Goal: Transaction & Acquisition: Book appointment/travel/reservation

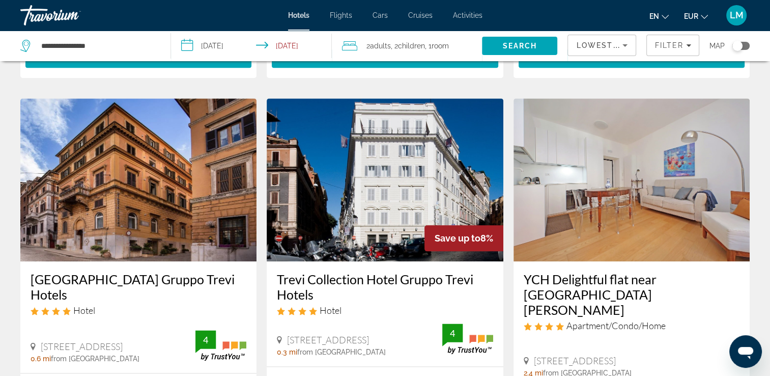
scroll to position [1222, 0]
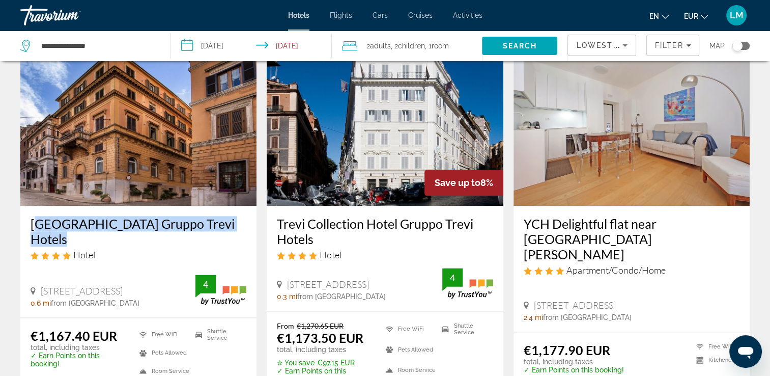
drag, startPoint x: 26, startPoint y: 200, endPoint x: 238, endPoint y: 196, distance: 211.8
click at [238, 206] on div "[GEOGRAPHIC_DATA] Gruppo Trevi Hotels Hotel [STREET_ADDRESS] 0.6 mi from [GEOGR…" at bounding box center [138, 261] width 236 height 111
drag, startPoint x: 238, startPoint y: 196, endPoint x: 234, endPoint y: 200, distance: 5.8
copy h3 "[GEOGRAPHIC_DATA] Gruppo Trevi Hotels"
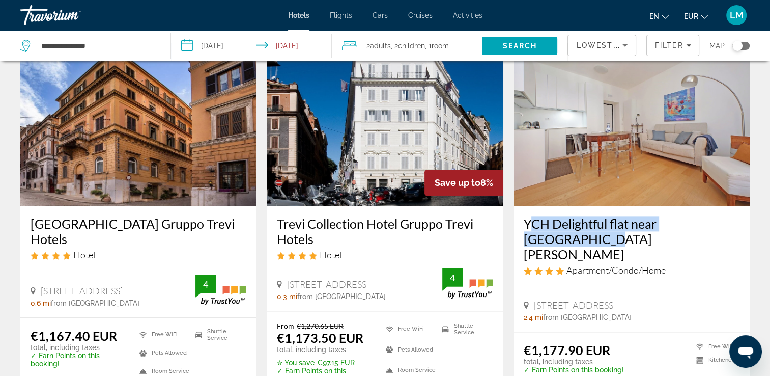
drag, startPoint x: 519, startPoint y: 199, endPoint x: 756, endPoint y: 188, distance: 237.4
drag, startPoint x: 756, startPoint y: 188, endPoint x: 696, endPoint y: 203, distance: 61.7
copy h3 "YCH Delightful flat near [GEOGRAPHIC_DATA][PERSON_NAME]"
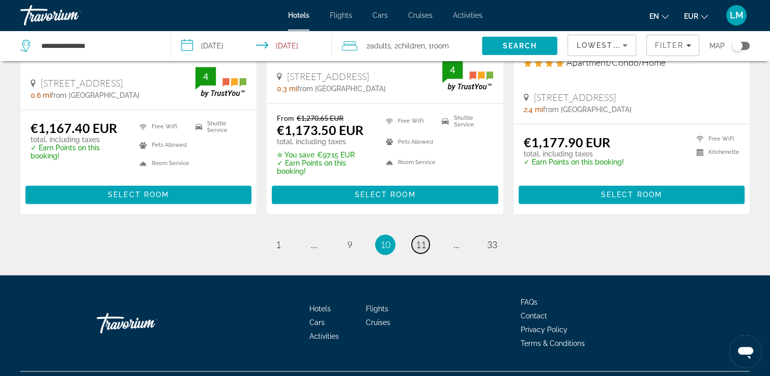
click at [420, 239] on span "11" at bounding box center [421, 244] width 10 height 11
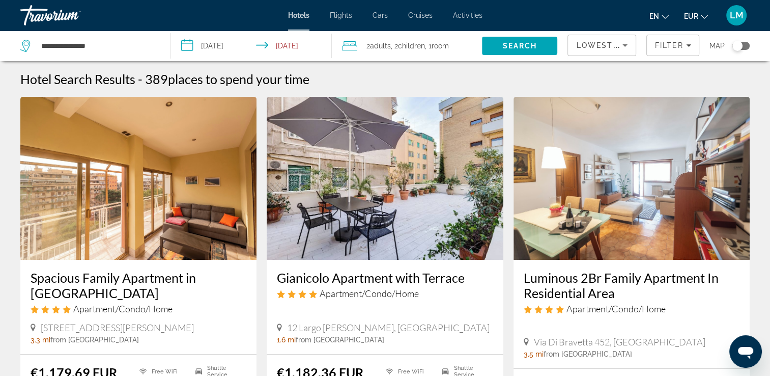
scroll to position [51, 0]
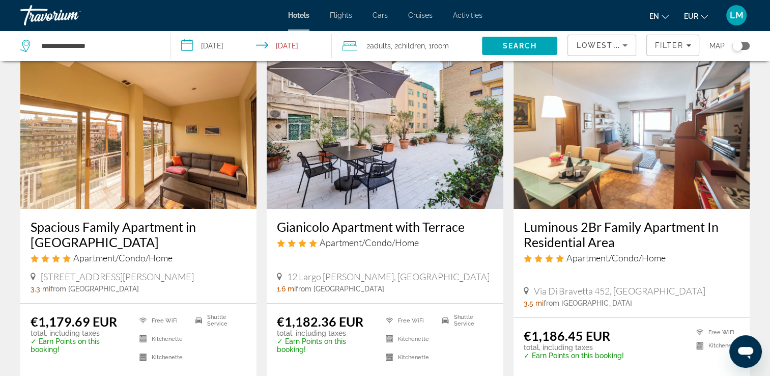
drag, startPoint x: 273, startPoint y: 223, endPoint x: 467, endPoint y: 230, distance: 194.1
click at [467, 230] on div "Gianicolo Apartment with Terrace Apartment/Condo/Home 12 [GEOGRAPHIC_DATA][PERS…" at bounding box center [385, 256] width 236 height 94
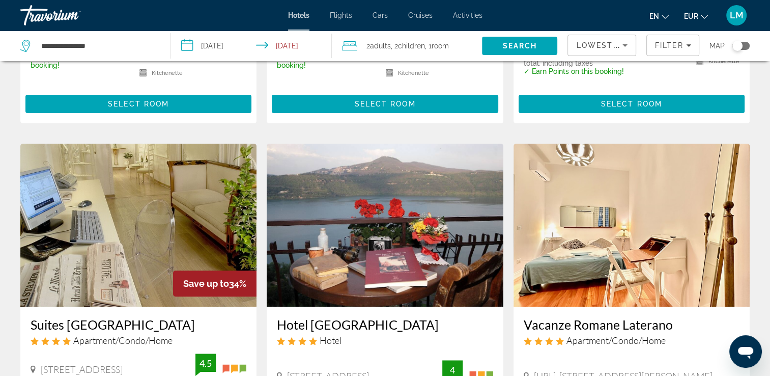
scroll to position [407, 0]
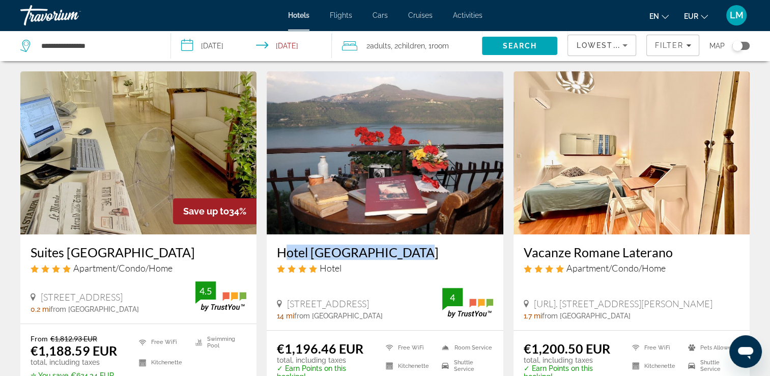
drag, startPoint x: 274, startPoint y: 235, endPoint x: 404, endPoint y: 241, distance: 130.4
click at [404, 241] on div "Hotel [GEOGRAPHIC_DATA] Hotel [STREET_ADDRESS] 14 mi from [GEOGRAPHIC_DATA] fro…" at bounding box center [385, 282] width 236 height 96
drag, startPoint x: 404, startPoint y: 241, endPoint x: 386, endPoint y: 239, distance: 18.4
copy h3 "Hotel [GEOGRAPHIC_DATA]"
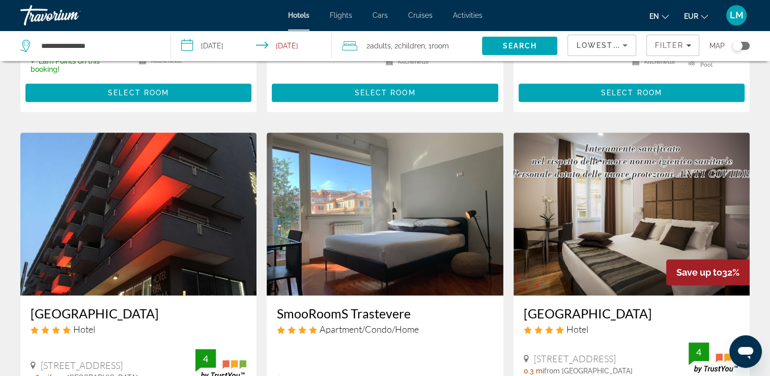
scroll to position [865, 0]
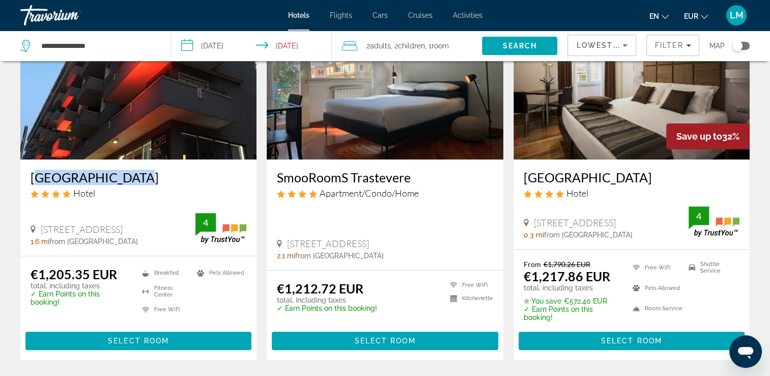
drag, startPoint x: 28, startPoint y: 161, endPoint x: 126, endPoint y: 167, distance: 98.4
click at [126, 167] on div "[GEOGRAPHIC_DATA] Hotel [STREET_ADDRESS], [GEOGRAPHIC_DATA] 1.6 mi from [GEOGRA…" at bounding box center [138, 207] width 236 height 96
drag, startPoint x: 126, startPoint y: 167, endPoint x: 114, endPoint y: 167, distance: 12.2
copy h3 "[GEOGRAPHIC_DATA]"
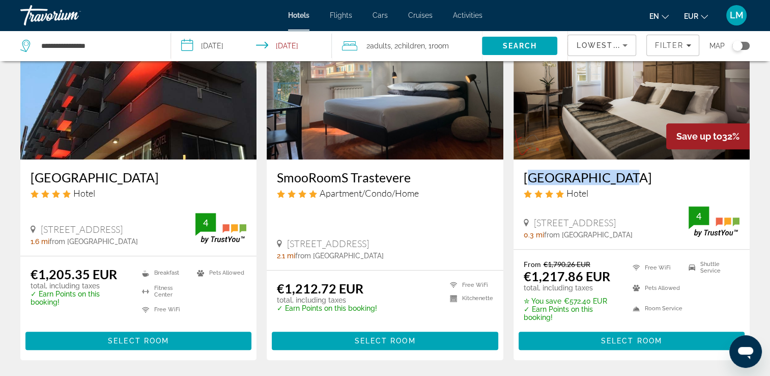
drag, startPoint x: 537, startPoint y: 161, endPoint x: 612, endPoint y: 164, distance: 74.4
click at [612, 164] on div "[GEOGRAPHIC_DATA] Hotel [STREET_ADDRESS] 0.3 mi from [GEOGRAPHIC_DATA] from [GE…" at bounding box center [632, 203] width 236 height 89
drag, startPoint x: 612, startPoint y: 164, endPoint x: 605, endPoint y: 165, distance: 7.2
copy h3 "[GEOGRAPHIC_DATA]"
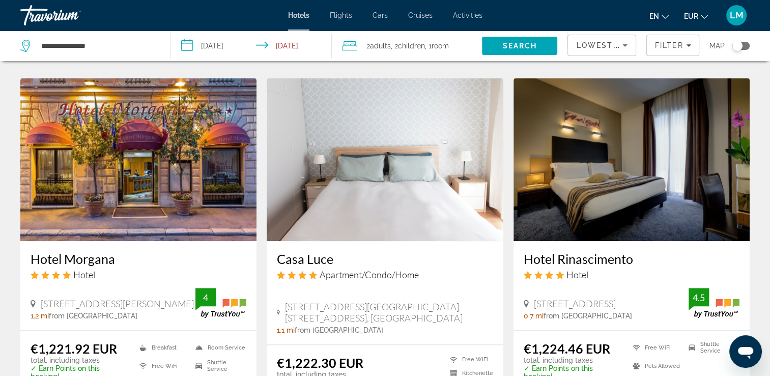
scroll to position [1171, 0]
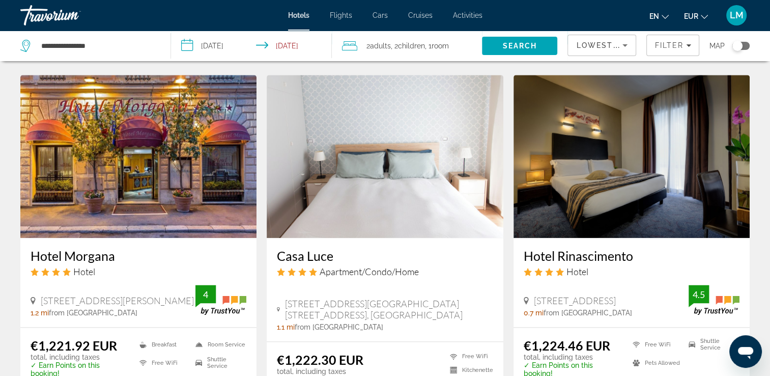
drag, startPoint x: 29, startPoint y: 240, endPoint x: 114, endPoint y: 243, distance: 84.5
click at [114, 243] on div "Hotel Morgana Hotel [GEOGRAPHIC_DATA][PERSON_NAME] 1.2 mi from [GEOGRAPHIC_DATA…" at bounding box center [138, 282] width 236 height 89
drag, startPoint x: 114, startPoint y: 243, endPoint x: 109, endPoint y: 246, distance: 5.5
copy h3 "Hotel Morgana"
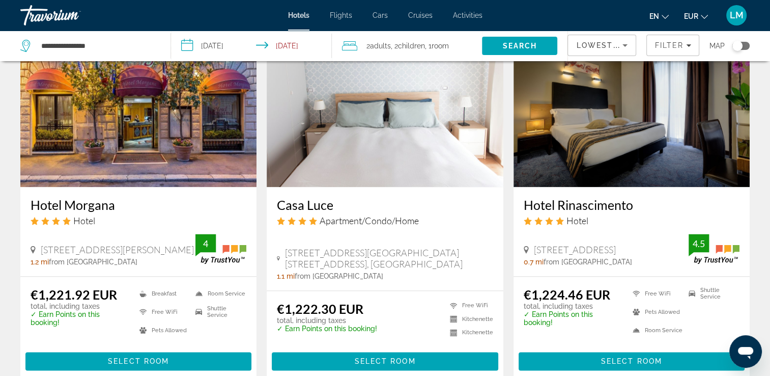
drag, startPoint x: 519, startPoint y: 188, endPoint x: 642, endPoint y: 186, distance: 122.7
click at [642, 187] on div "Hotel Rinascimento Hotel [STREET_ADDRESS] 0.7 mi from [GEOGRAPHIC_DATA] from ho…" at bounding box center [632, 231] width 236 height 89
drag, startPoint x: 642, startPoint y: 186, endPoint x: 611, endPoint y: 192, distance: 31.6
copy h3 "Hotel Rinascimento"
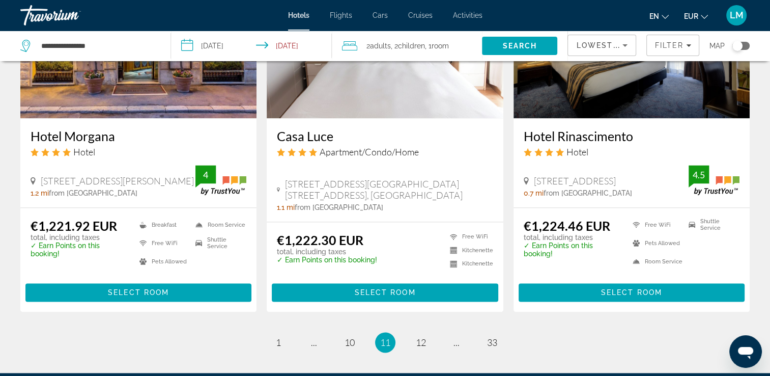
scroll to position [1398, 0]
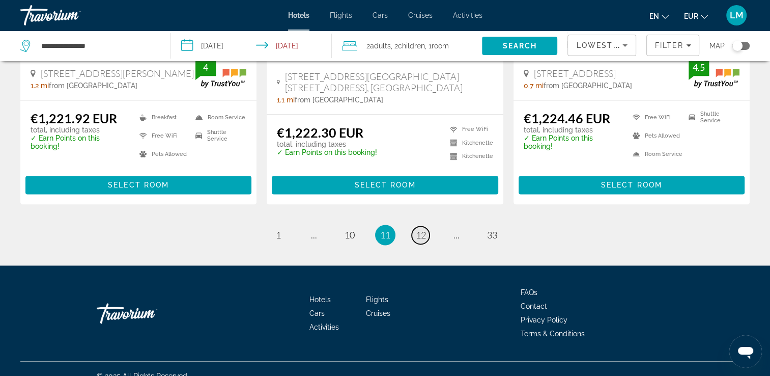
click at [417, 229] on span "12" at bounding box center [421, 234] width 10 height 11
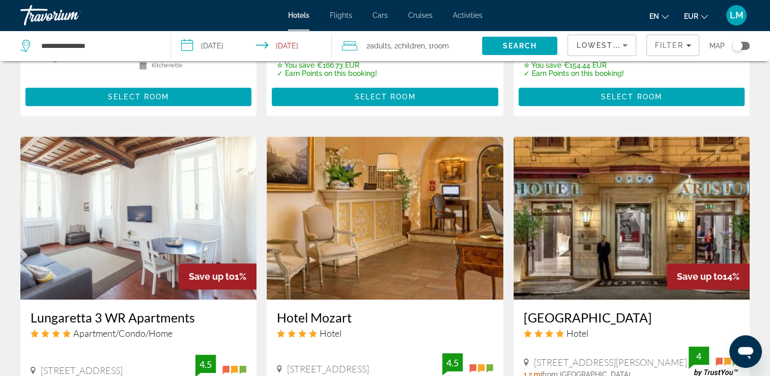
scroll to position [763, 0]
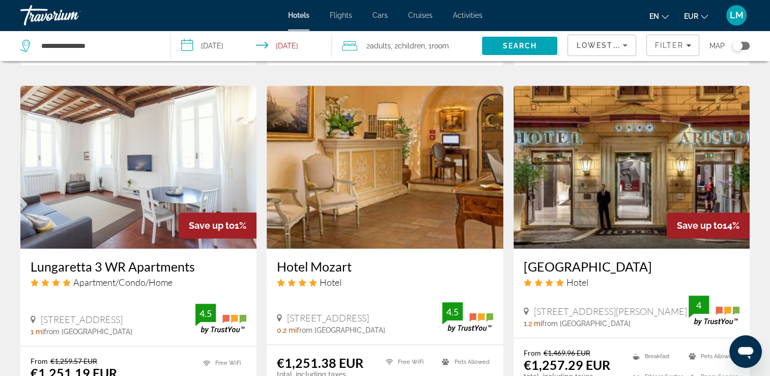
drag, startPoint x: 273, startPoint y: 269, endPoint x: 357, endPoint y: 270, distance: 84.5
click at [357, 270] on div "Hotel Mozart Hotel [STREET_ADDRESS] 0.2 mi from [GEOGRAPHIC_DATA] from hotel 4.5" at bounding box center [385, 296] width 236 height 96
drag, startPoint x: 357, startPoint y: 270, endPoint x: 332, endPoint y: 264, distance: 26.2
copy h3 "Hotel Mozart"
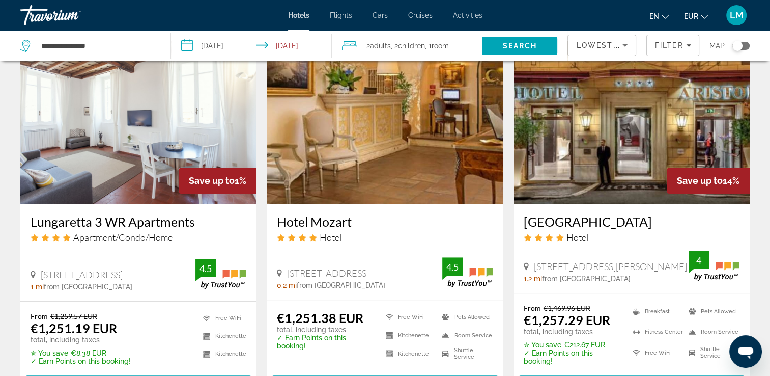
scroll to position [814, 0]
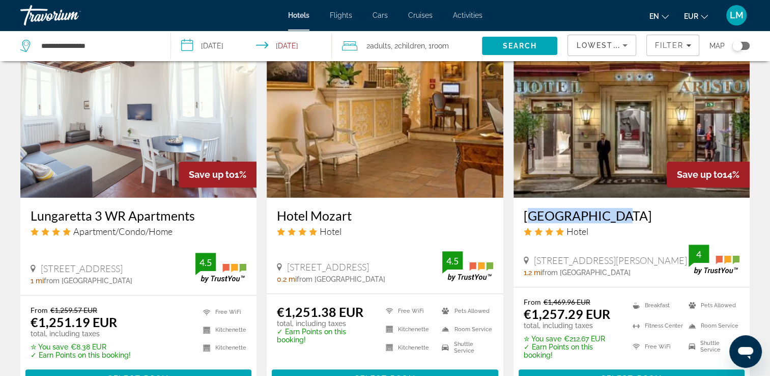
drag, startPoint x: 515, startPoint y: 215, endPoint x: 603, endPoint y: 215, distance: 87.5
click at [603, 215] on div "[GEOGRAPHIC_DATA] Hotel [GEOGRAPHIC_DATA][PERSON_NAME], [GEOGRAPHIC_DATA] 1.2 m…" at bounding box center [632, 241] width 236 height 89
drag, startPoint x: 603, startPoint y: 215, endPoint x: 584, endPoint y: 217, distance: 18.9
copy h3 "[GEOGRAPHIC_DATA]"
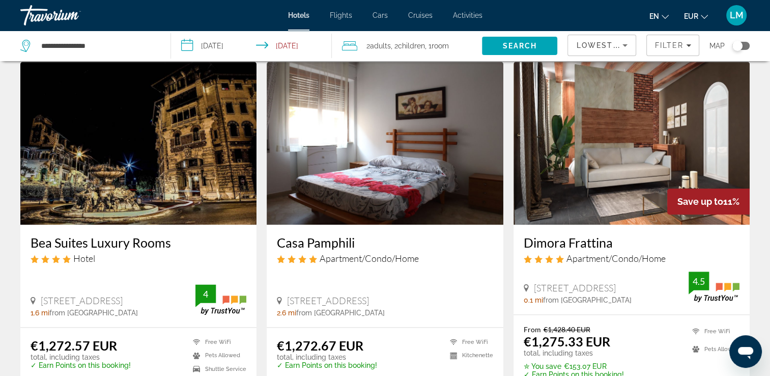
scroll to position [1222, 0]
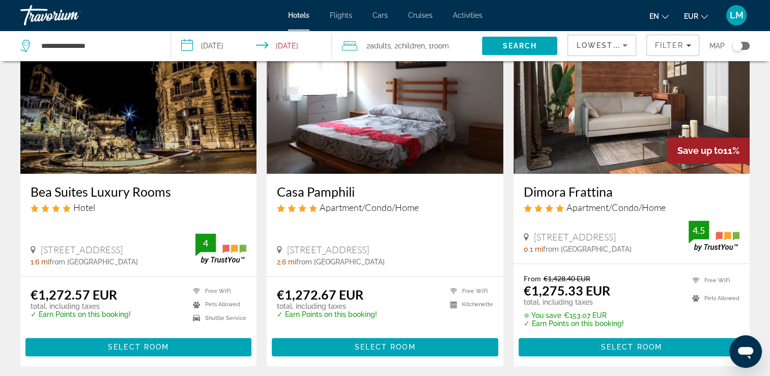
drag, startPoint x: 26, startPoint y: 192, endPoint x: 172, endPoint y: 188, distance: 145.1
click at [172, 188] on div "Bea Suites Luxury Rooms Hotel [STREET_ADDRESS], [GEOGRAPHIC_DATA] 1.6 mi from […" at bounding box center [138, 225] width 236 height 102
drag, startPoint x: 172, startPoint y: 188, endPoint x: 163, endPoint y: 187, distance: 8.7
copy h3 "Bea Suites Luxury Rooms"
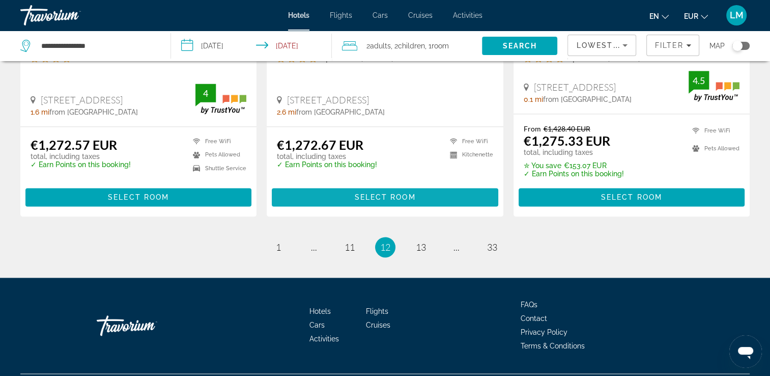
scroll to position [1374, 0]
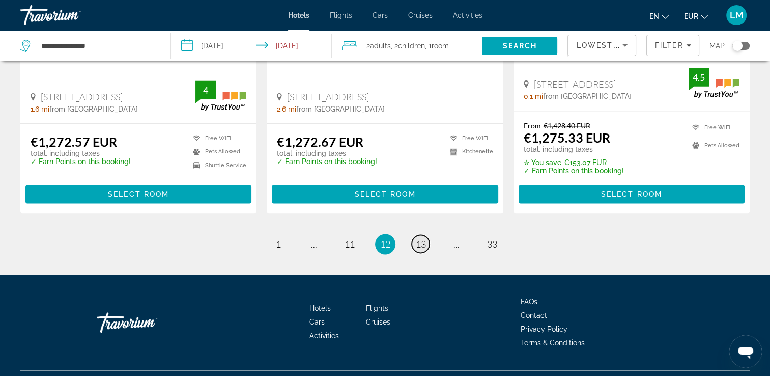
click at [422, 246] on span "13" at bounding box center [421, 243] width 10 height 11
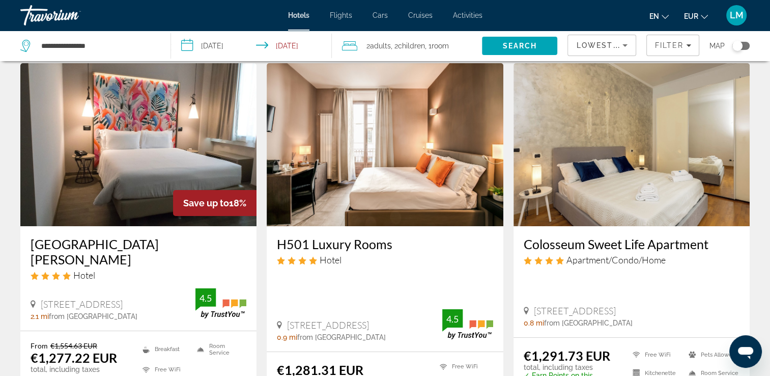
scroll to position [51, 0]
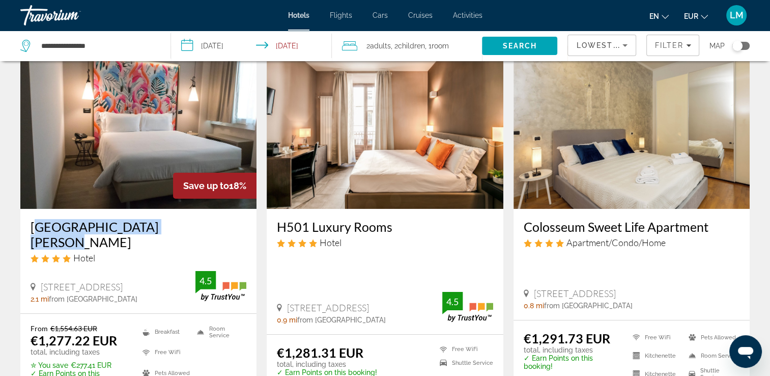
drag, startPoint x: 29, startPoint y: 225, endPoint x: 197, endPoint y: 220, distance: 168.6
click at [197, 220] on div "[GEOGRAPHIC_DATA][PERSON_NAME] Hotel [GEOGRAPHIC_DATA] mi from [GEOGRAPHIC_DATA…" at bounding box center [138, 261] width 236 height 104
drag, startPoint x: 197, startPoint y: 220, endPoint x: 161, endPoint y: 225, distance: 36.5
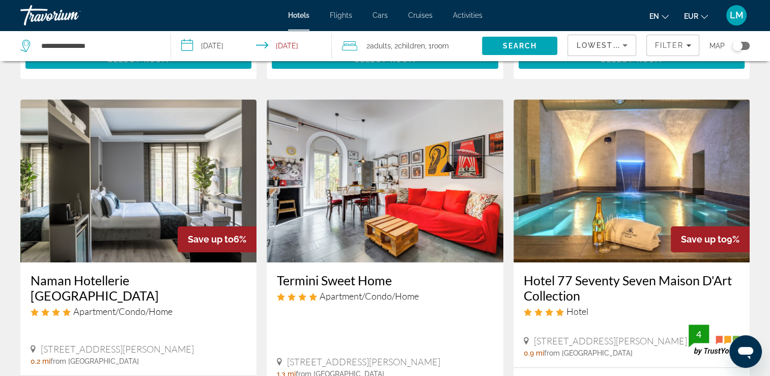
scroll to position [407, 0]
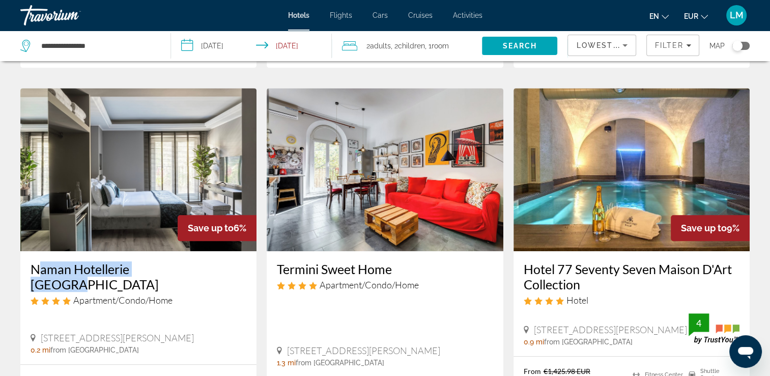
drag, startPoint x: 29, startPoint y: 241, endPoint x: 177, endPoint y: 245, distance: 148.2
click at [177, 251] on div "Naman Hotellerie [GEOGRAPHIC_DATA] Apartment/Condo/Home [STREET_ADDRESS][PERSON…" at bounding box center [138, 307] width 236 height 112
drag, startPoint x: 177, startPoint y: 245, endPoint x: 167, endPoint y: 247, distance: 9.9
drag, startPoint x: 521, startPoint y: 246, endPoint x: 597, endPoint y: 260, distance: 76.6
click at [597, 260] on div "Hotel 77 Seventy Seven Maison D'Art Collection Hotel [STREET_ADDRESS][PERSON_NA…" at bounding box center [632, 303] width 236 height 104
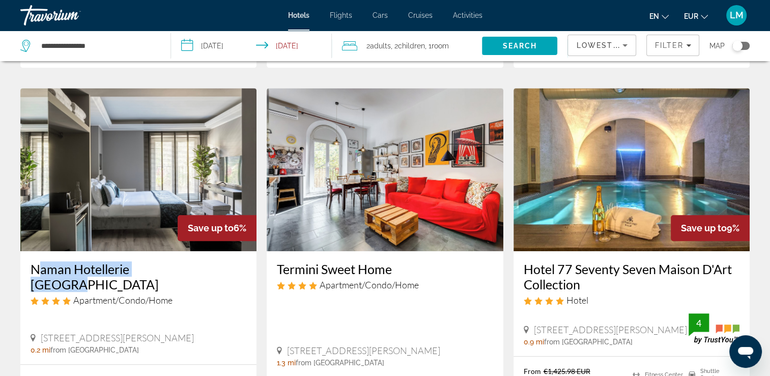
drag, startPoint x: 597, startPoint y: 260, endPoint x: 571, endPoint y: 256, distance: 25.7
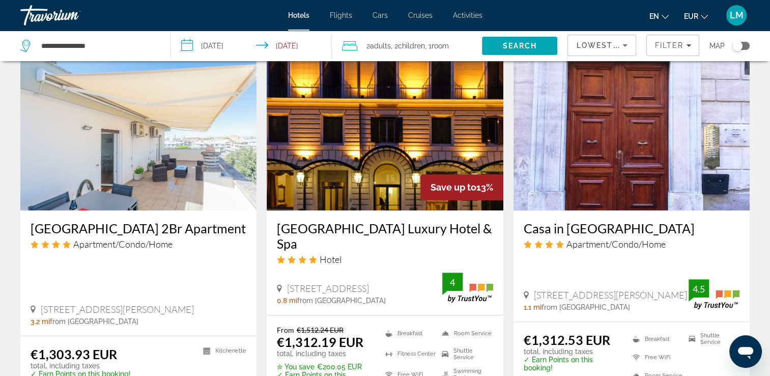
scroll to position [865, 0]
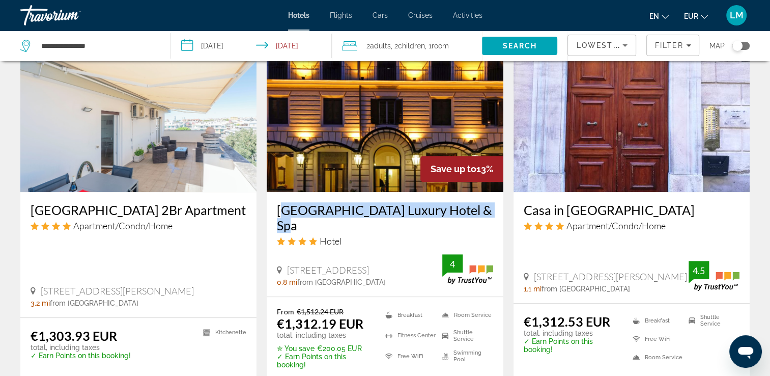
drag, startPoint x: 273, startPoint y: 184, endPoint x: 480, endPoint y: 191, distance: 206.8
click at [480, 192] on div "[GEOGRAPHIC_DATA] Luxury Hotel & Spa Hotel [STREET_ADDRESS] 0.8 mi from [GEOGRA…" at bounding box center [385, 244] width 236 height 104
drag, startPoint x: 480, startPoint y: 191, endPoint x: 464, endPoint y: 187, distance: 16.2
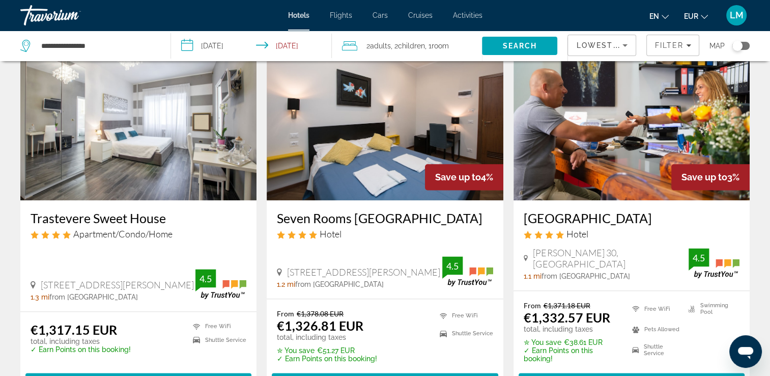
scroll to position [1272, 0]
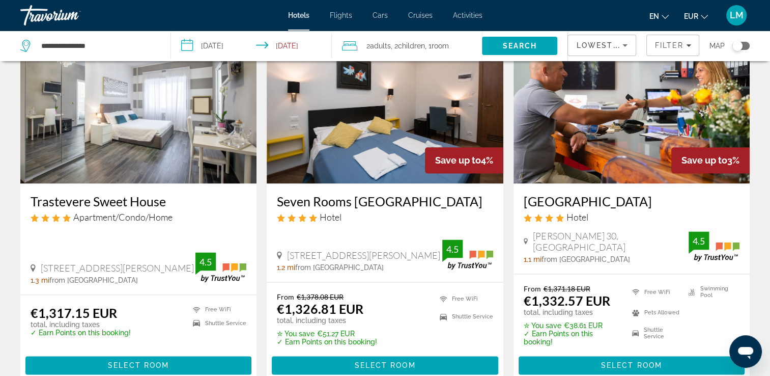
drag, startPoint x: 520, startPoint y: 163, endPoint x: 639, endPoint y: 164, distance: 118.6
click at [639, 183] on div "[GEOGRAPHIC_DATA] Hotel [GEOGRAPHIC_DATA] 30, [GEOGRAPHIC_DATA] 1.1 mi from [GE…" at bounding box center [632, 228] width 236 height 90
drag, startPoint x: 639, startPoint y: 164, endPoint x: 627, endPoint y: 164, distance: 12.2
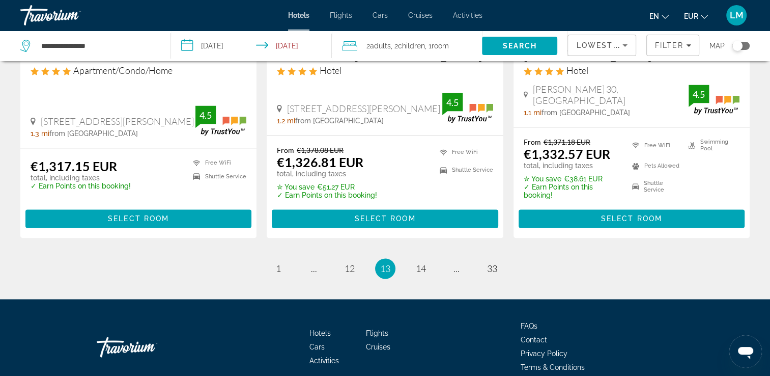
scroll to position [1425, 0]
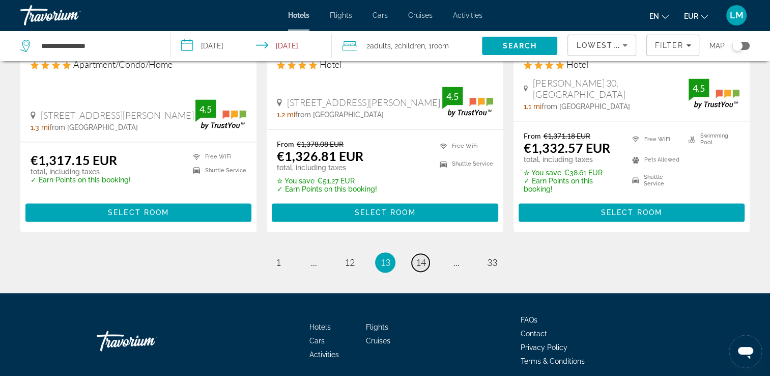
click at [422, 257] on span "14" at bounding box center [421, 262] width 10 height 11
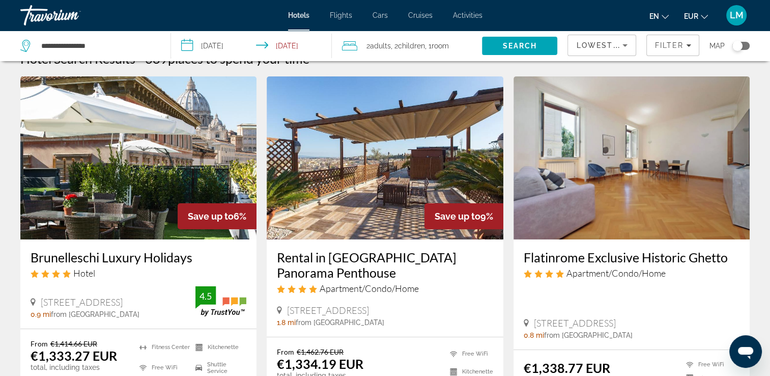
scroll to position [51, 0]
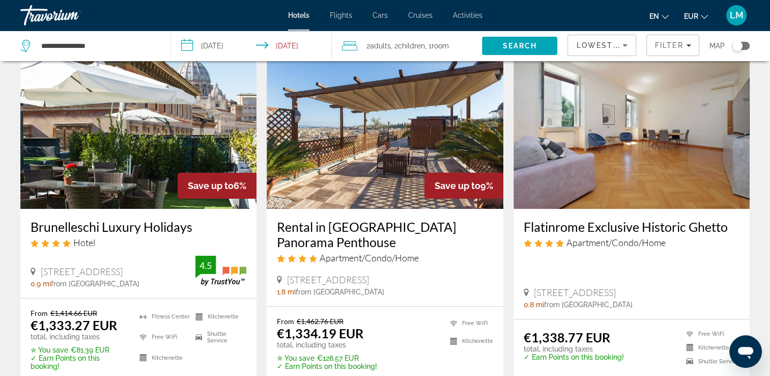
drag, startPoint x: 29, startPoint y: 225, endPoint x: 191, endPoint y: 228, distance: 162.9
click at [191, 228] on div "Brunelleschi Luxury Holidays Hotel [GEOGRAPHIC_DATA], [GEOGRAPHIC_DATA] 0.9 mi …" at bounding box center [138, 253] width 236 height 89
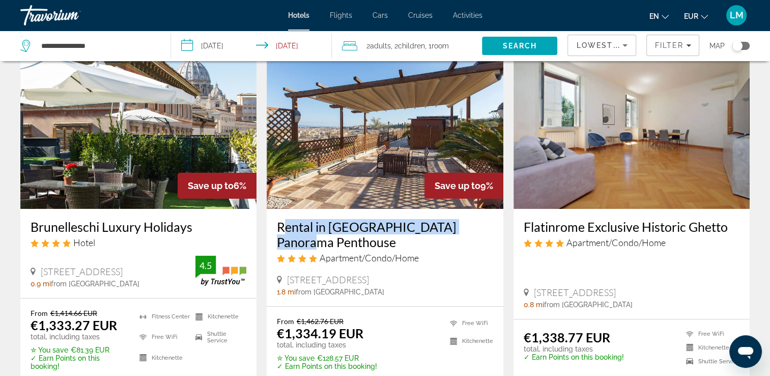
drag, startPoint x: 305, startPoint y: 227, endPoint x: 480, endPoint y: 229, distance: 175.1
click at [480, 229] on div "Rental in [GEOGRAPHIC_DATA] Panorama Penthouse Apartment/Condo/Home [STREET_ADD…" at bounding box center [385, 257] width 236 height 97
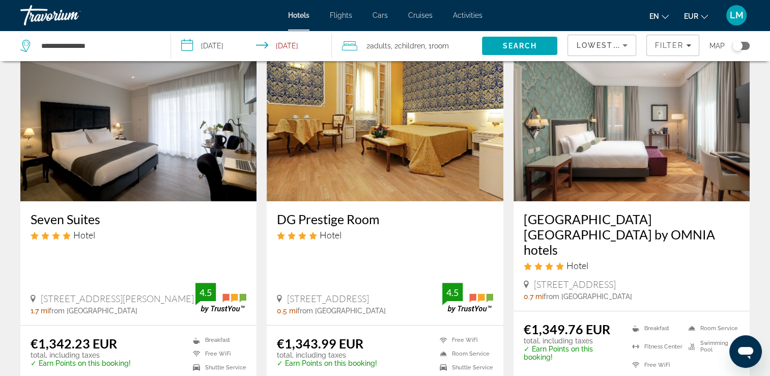
scroll to position [458, 0]
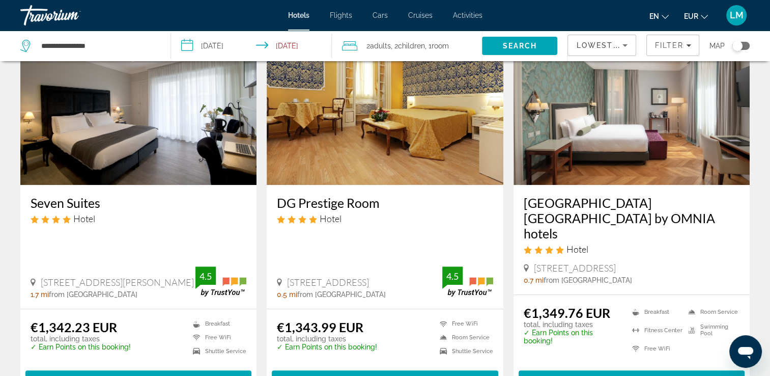
drag, startPoint x: 274, startPoint y: 200, endPoint x: 381, endPoint y: 203, distance: 106.9
click at [381, 203] on div "DG Prestige Room Hotel [STREET_ADDRESS], [GEOGRAPHIC_DATA] 0.5 mi from [GEOGRAP…" at bounding box center [385, 247] width 236 height 124
drag, startPoint x: 381, startPoint y: 203, endPoint x: 368, endPoint y: 200, distance: 12.5
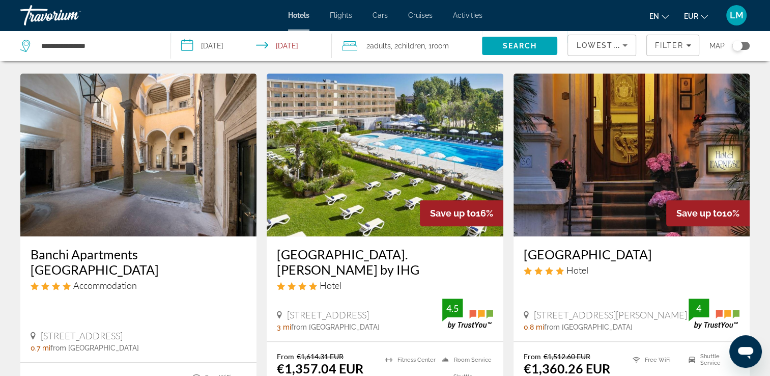
scroll to position [814, 0]
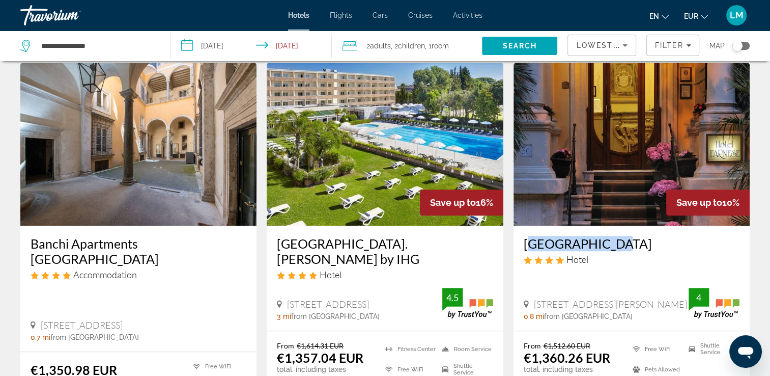
drag, startPoint x: 521, startPoint y: 228, endPoint x: 613, endPoint y: 225, distance: 92.7
click at [613, 225] on div "[GEOGRAPHIC_DATA] Hotel [STREET_ADDRESS][PERSON_NAME] 0.8 mi from [GEOGRAPHIC_D…" at bounding box center [632, 277] width 236 height 104
drag, startPoint x: 613, startPoint y: 225, endPoint x: 598, endPoint y: 226, distance: 15.3
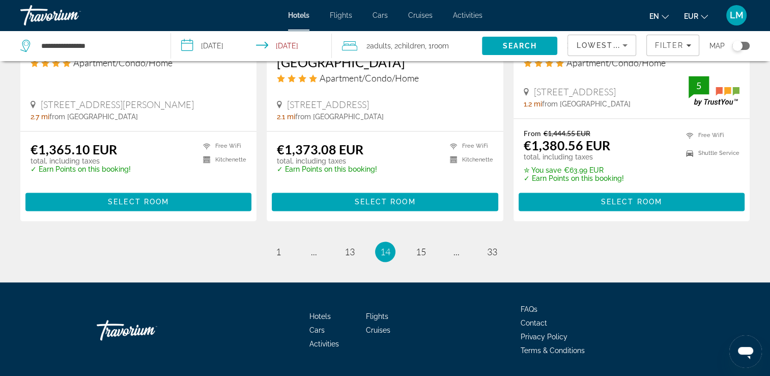
scroll to position [1410, 0]
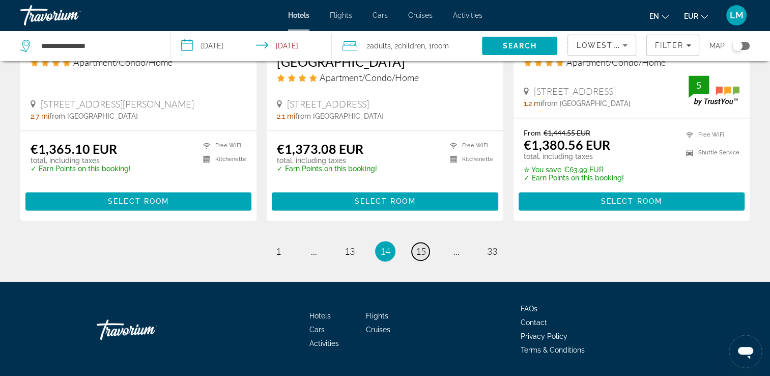
click at [422, 245] on span "15" at bounding box center [421, 250] width 10 height 11
